Goal: Information Seeking & Learning: Learn about a topic

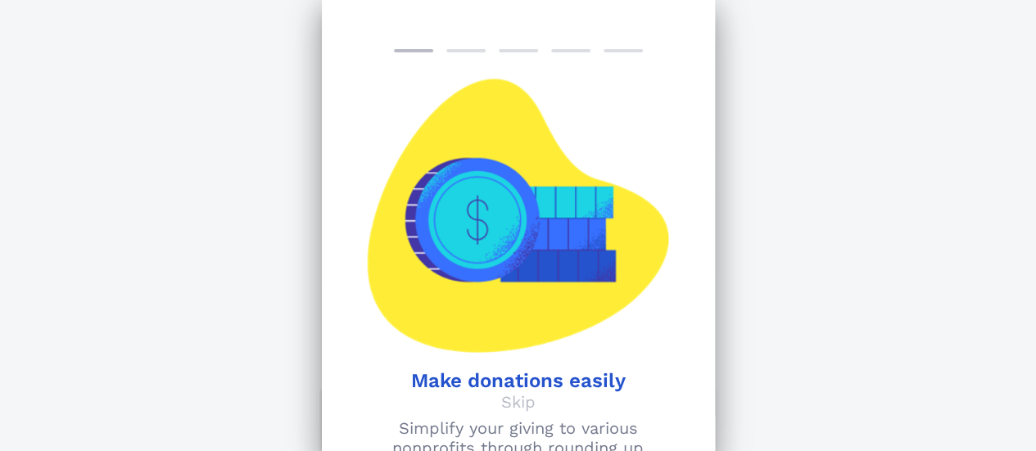
click at [912, 301] on div "Support Your Passion Explore over 1 million nonprofits you can donate to throug…" at bounding box center [518, 430] width 1036 height 861
click at [515, 396] on p "Skip" at bounding box center [518, 402] width 34 height 20
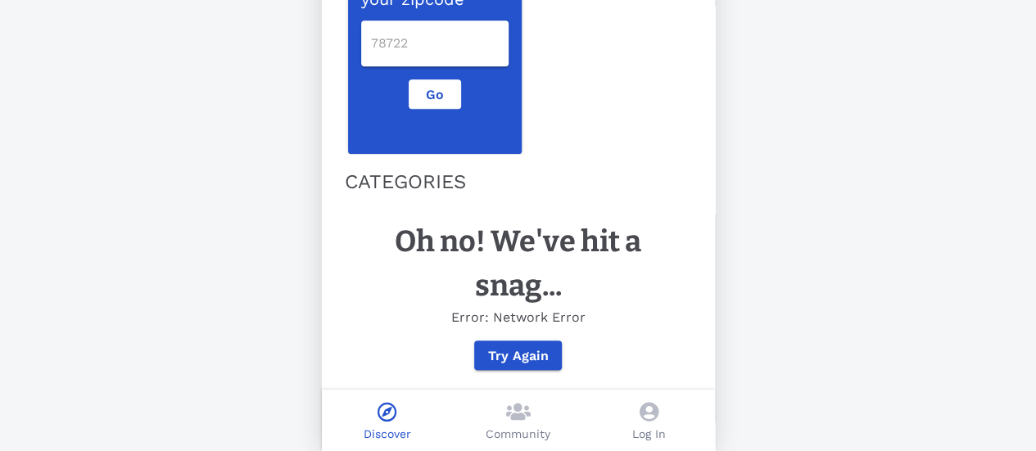
click at [398, 30] on input "number" at bounding box center [435, 43] width 128 height 26
type input "87031"
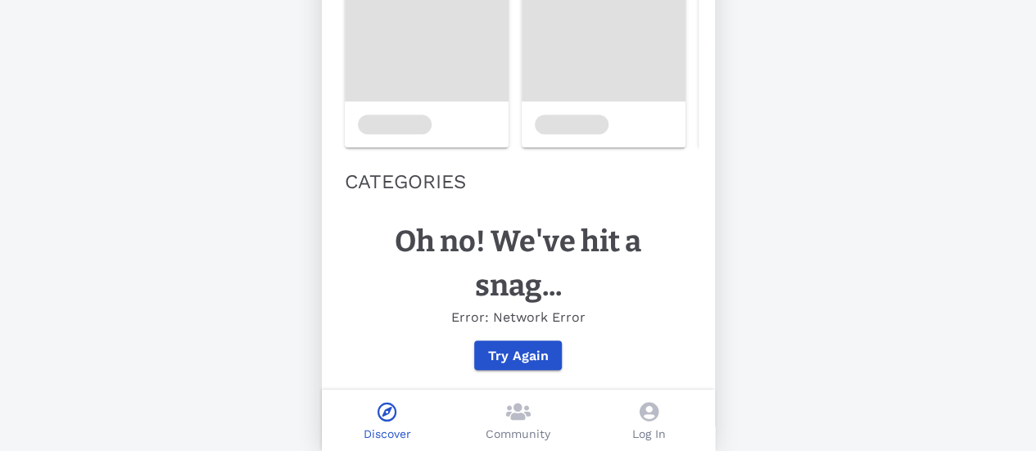
scroll to position [202, 0]
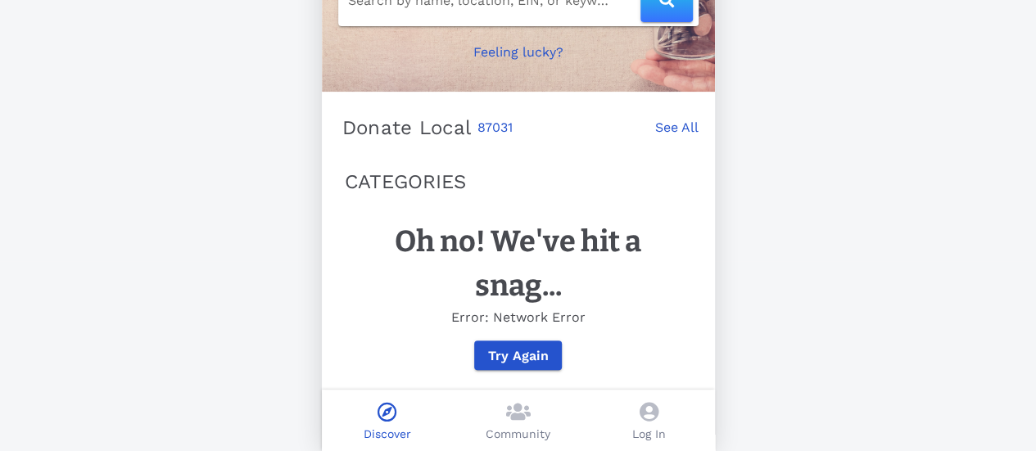
click at [660, 118] on link "See All" at bounding box center [676, 136] width 43 height 36
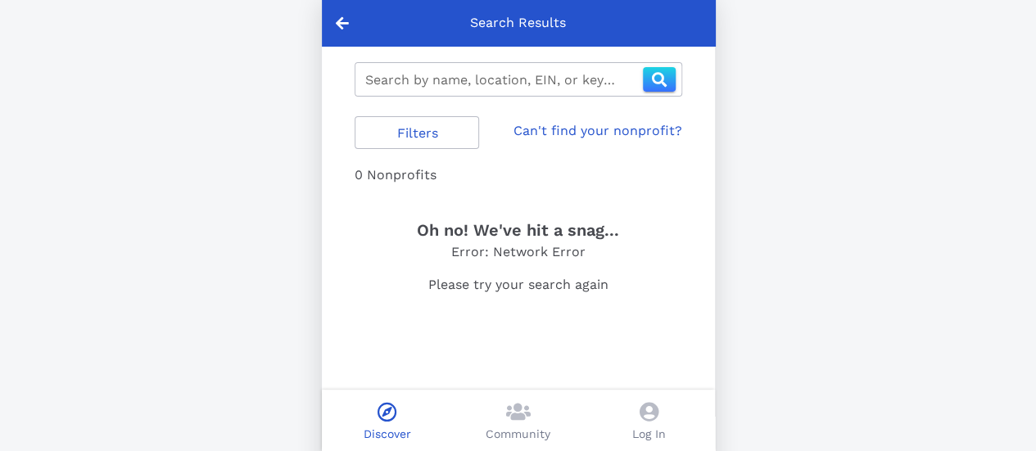
click at [519, 406] on icon at bounding box center [518, 412] width 25 height 20
